Goal: Find specific page/section: Find specific page/section

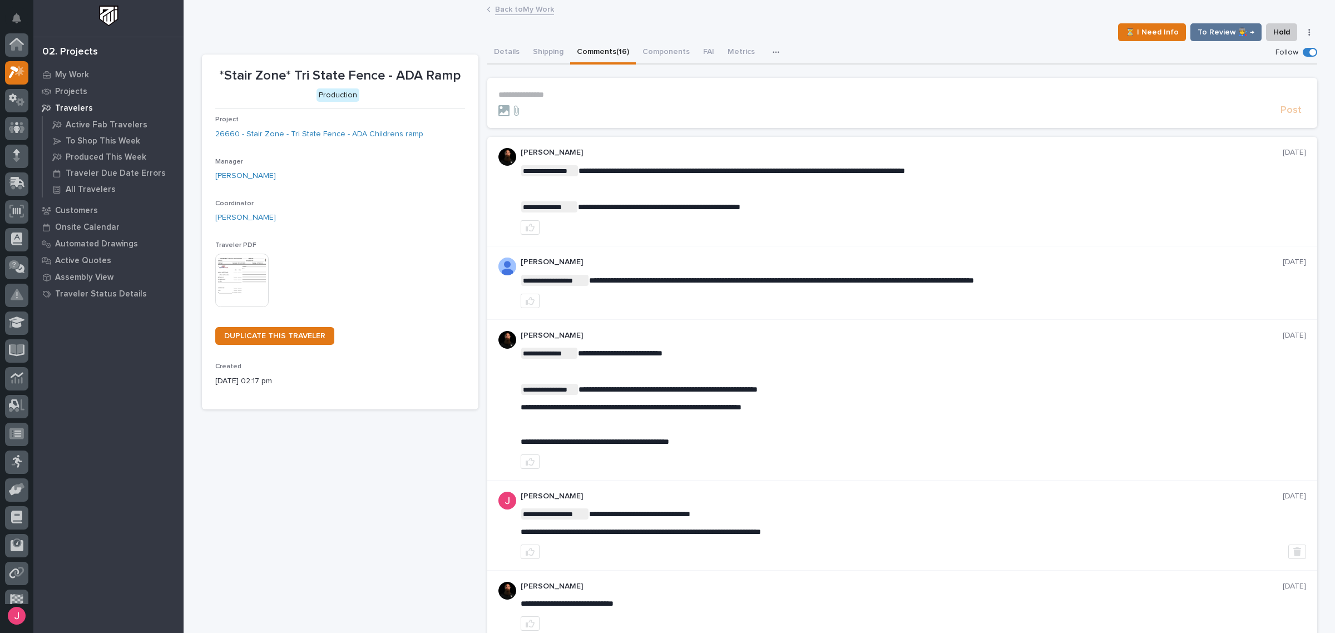
scroll to position [28, 0]
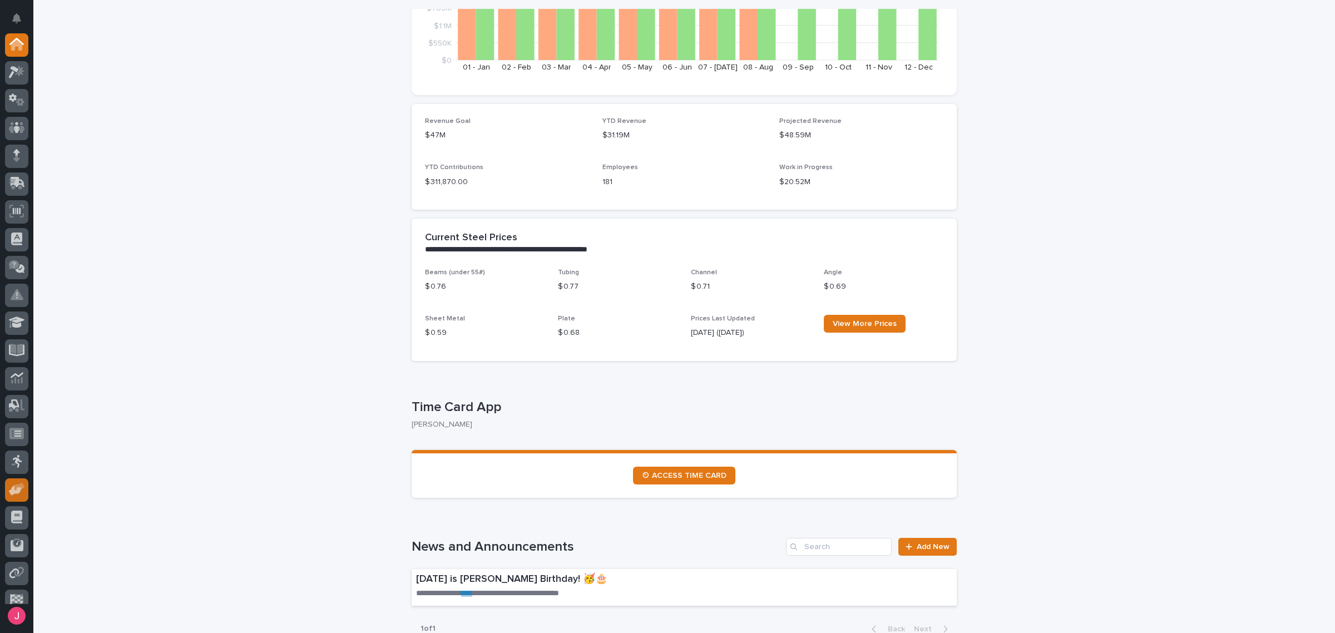
scroll to position [278, 0]
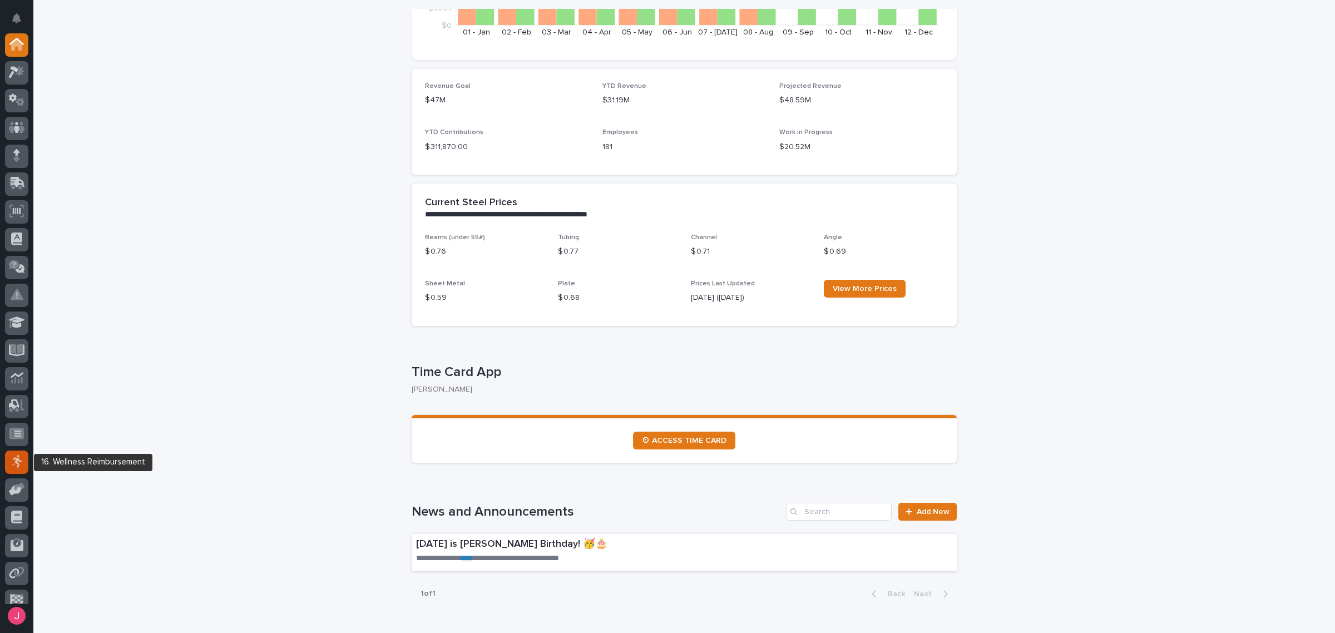
click at [21, 466] on icon at bounding box center [16, 461] width 11 height 13
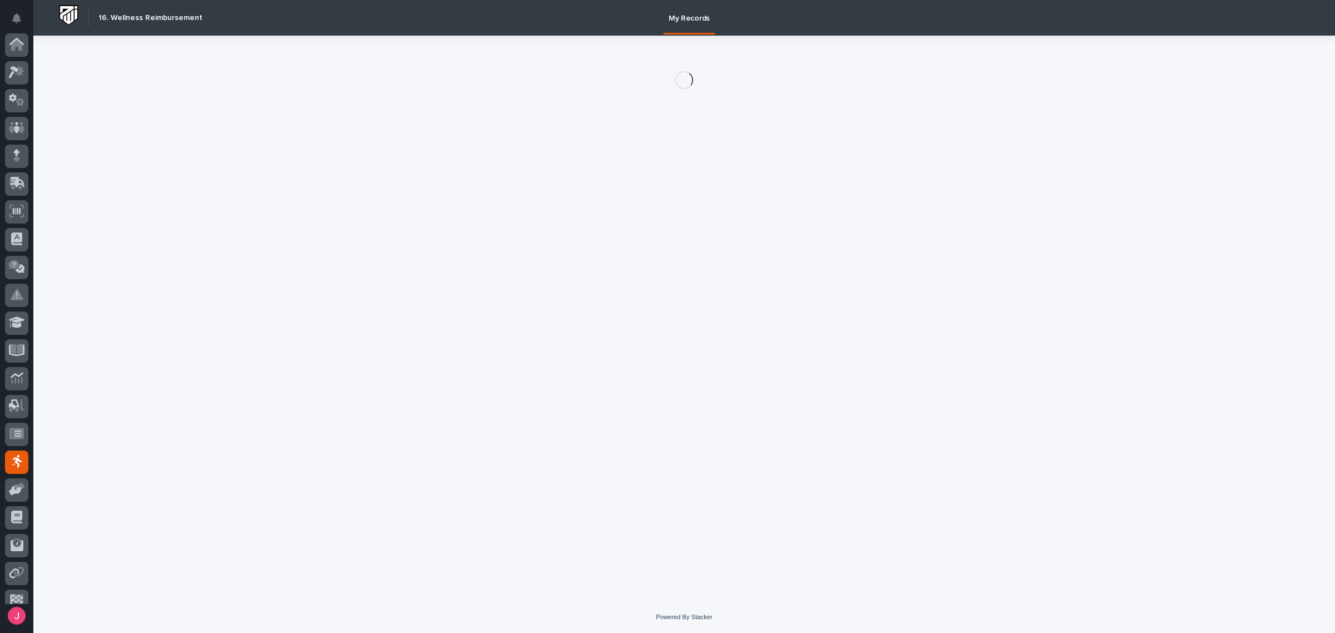
scroll to position [68, 0]
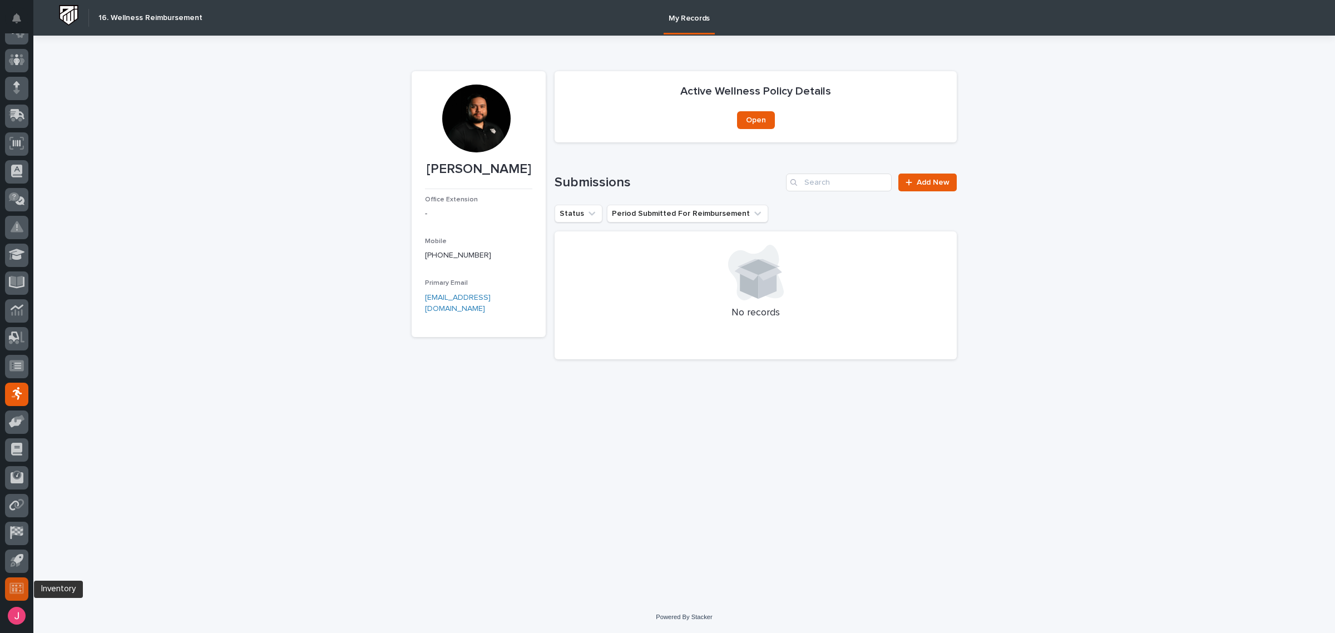
click at [17, 583] on icon at bounding box center [16, 588] width 14 height 11
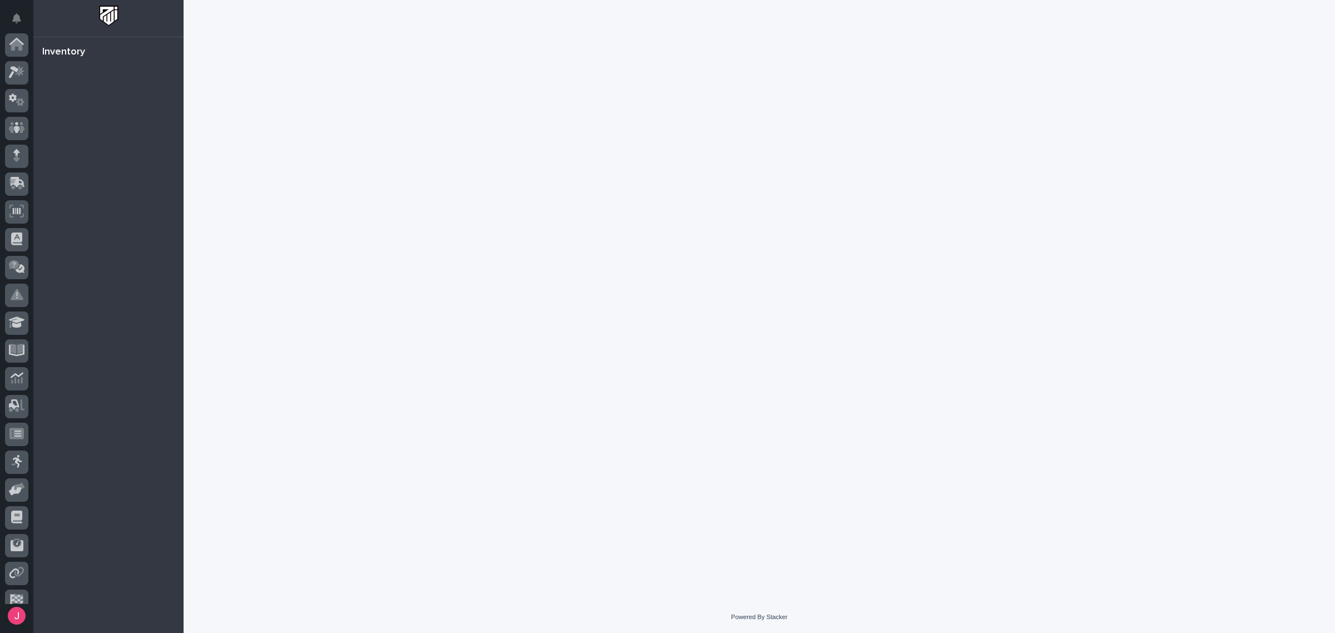
scroll to position [68, 0]
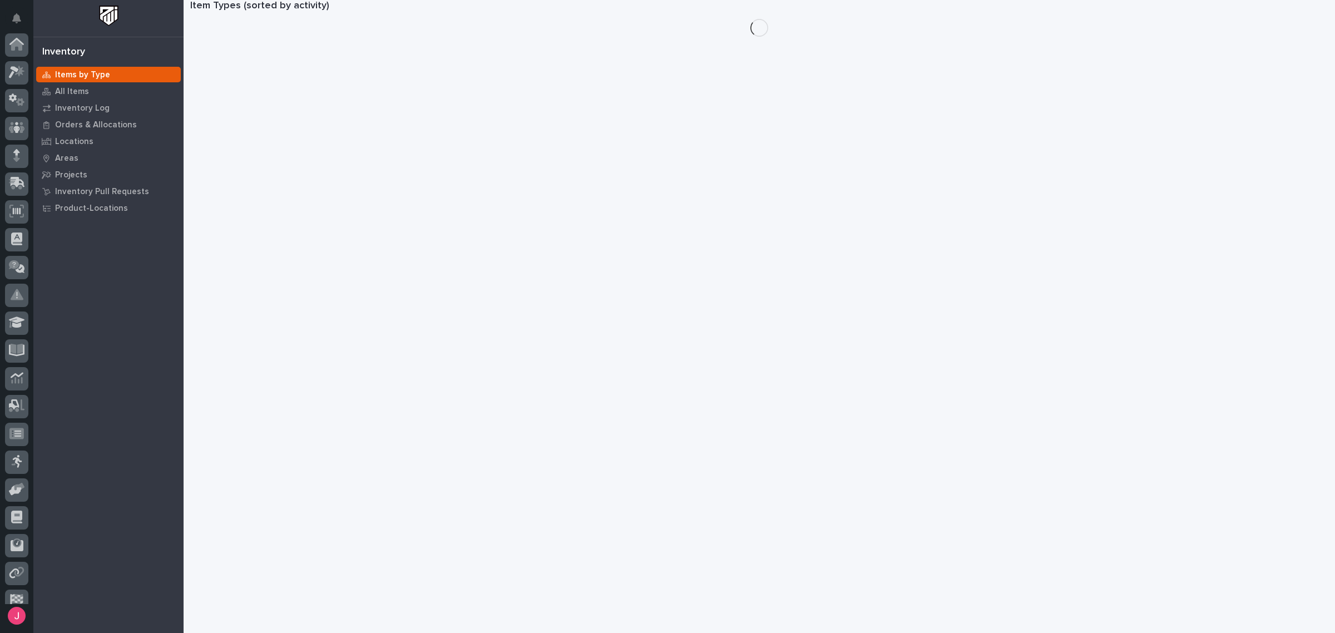
scroll to position [68, 0]
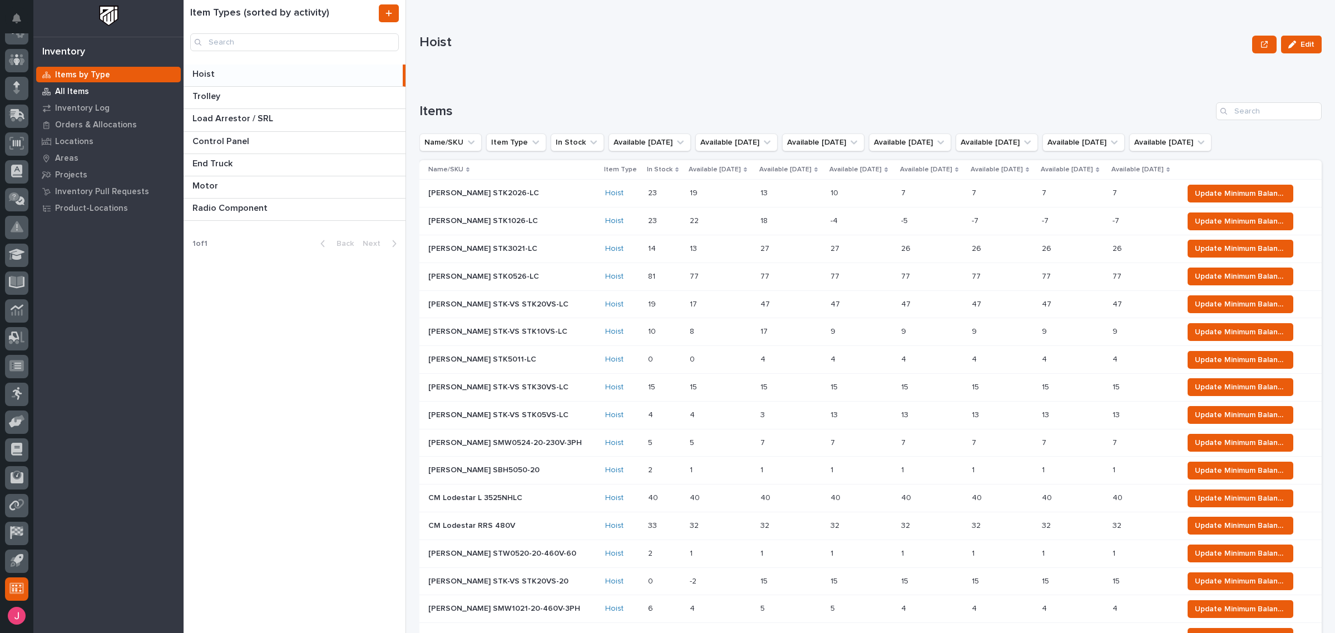
click at [76, 89] on p "All Items" at bounding box center [72, 92] width 34 height 10
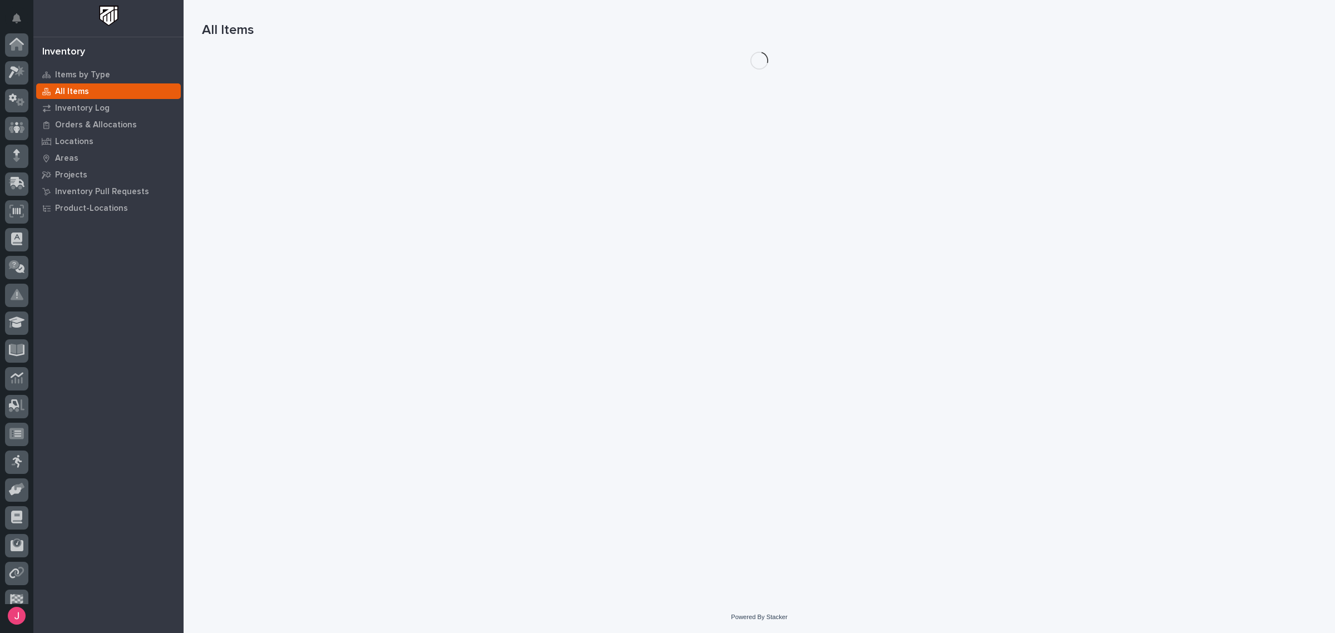
scroll to position [68, 0]
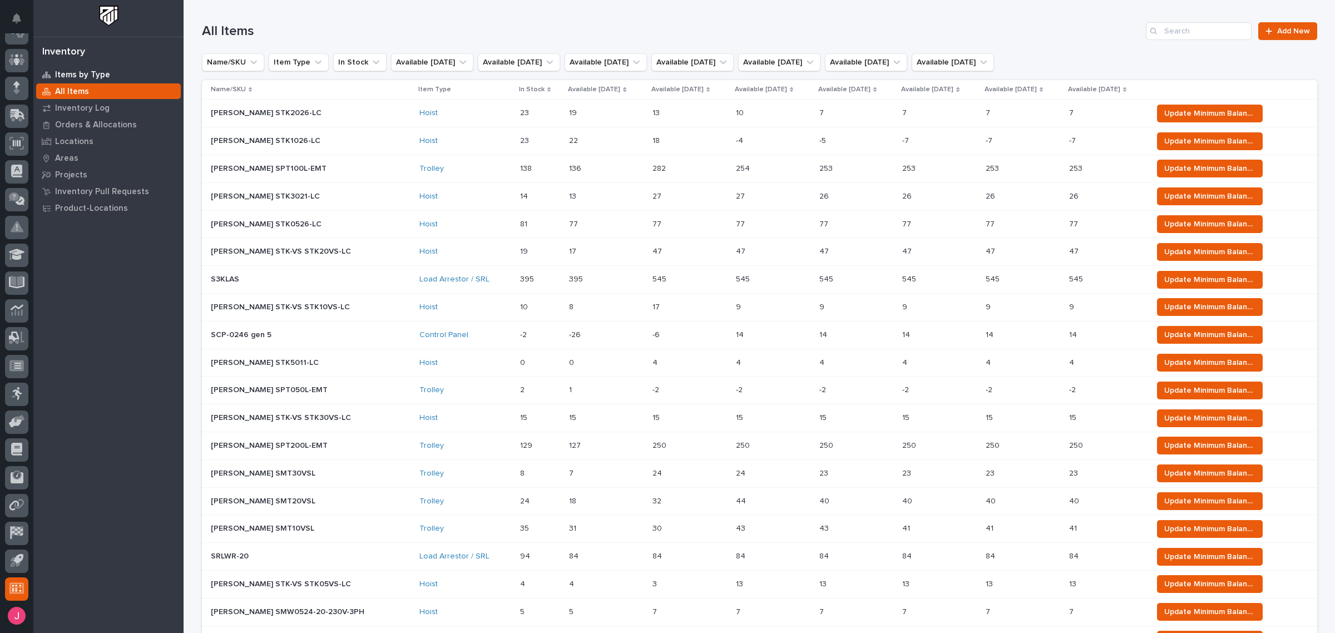
click at [90, 70] on p "Items by Type" at bounding box center [82, 75] width 55 height 10
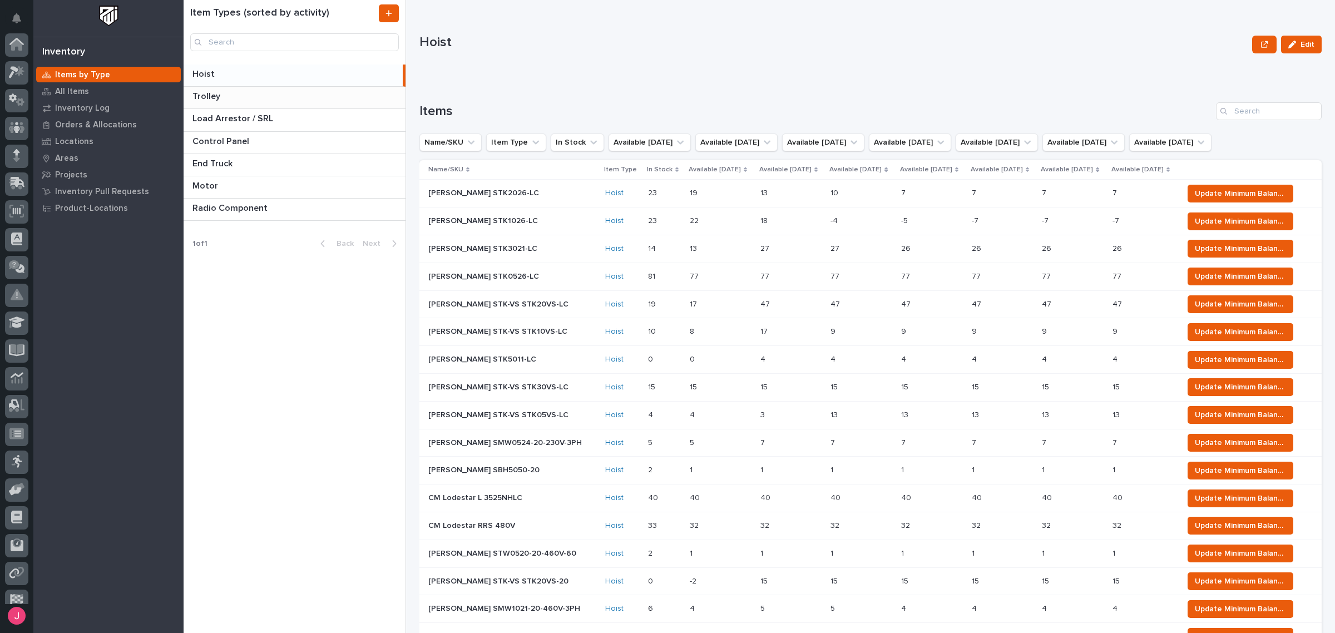
scroll to position [68, 0]
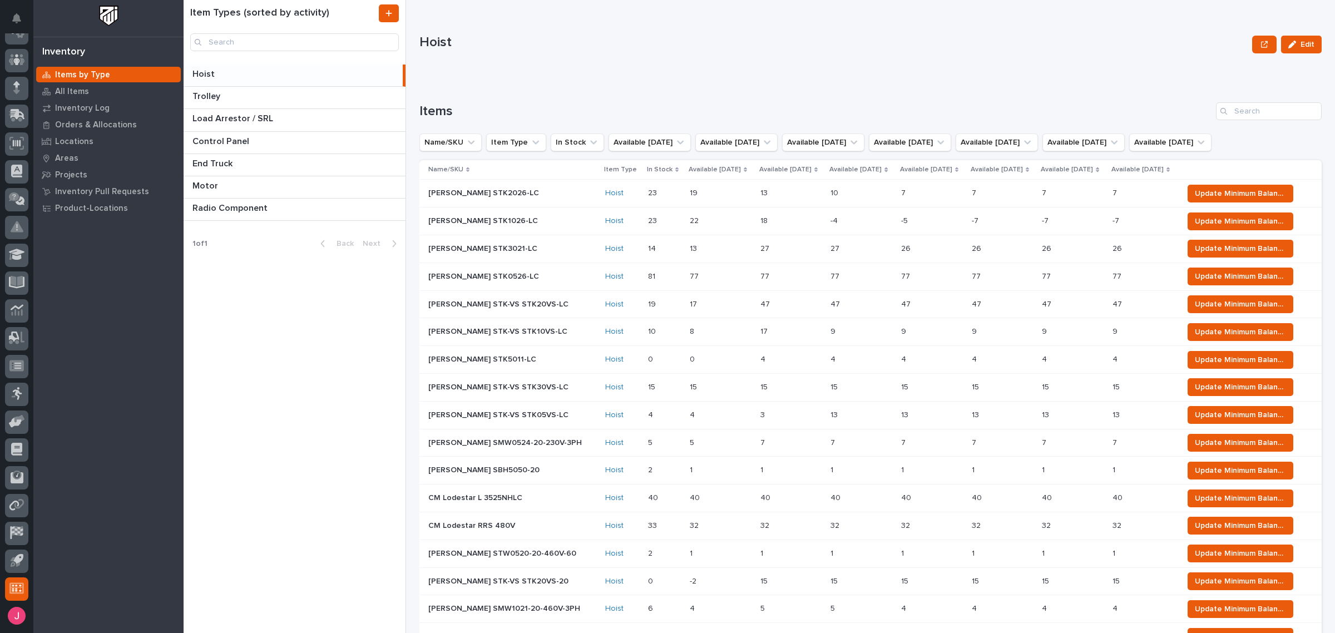
click at [597, 64] on div "Hoist Edit" at bounding box center [870, 44] width 902 height 45
